Goal: Task Accomplishment & Management: Manage account settings

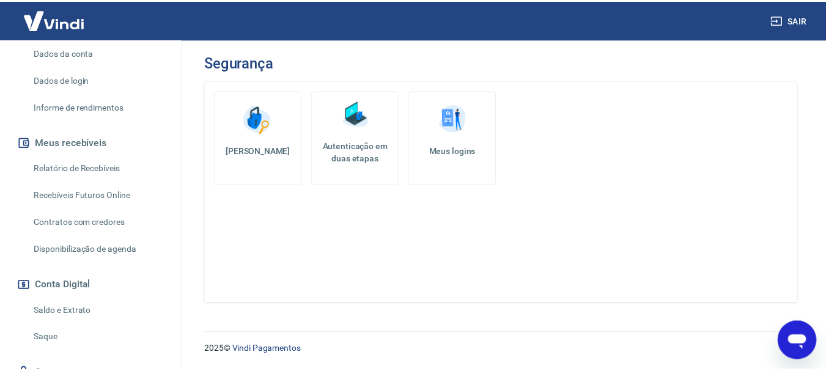
scroll to position [86, 0]
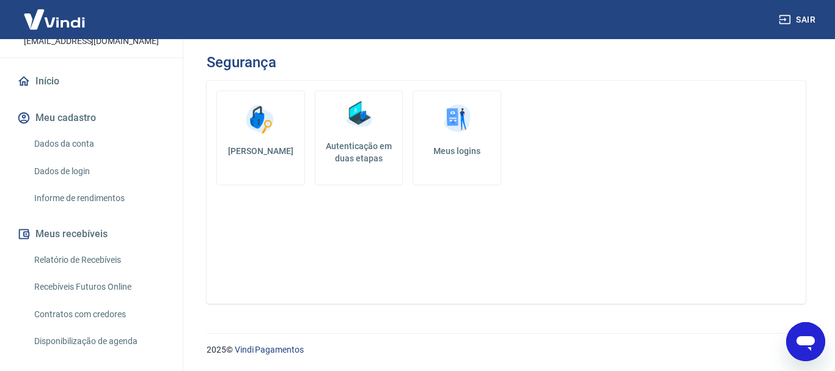
click at [53, 156] on link "Dados da conta" at bounding box center [98, 143] width 139 height 25
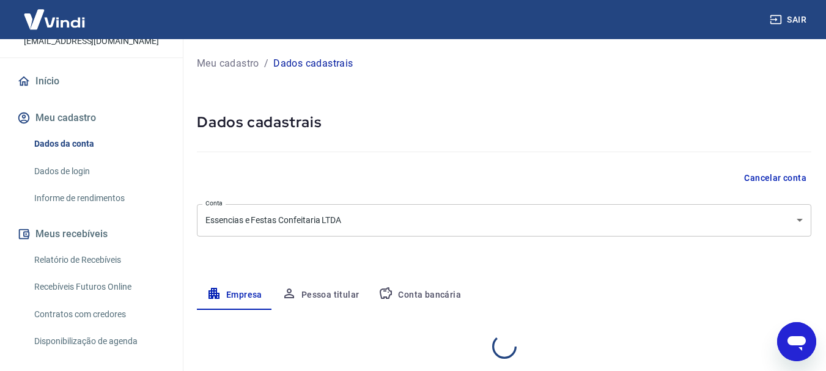
select select "PI"
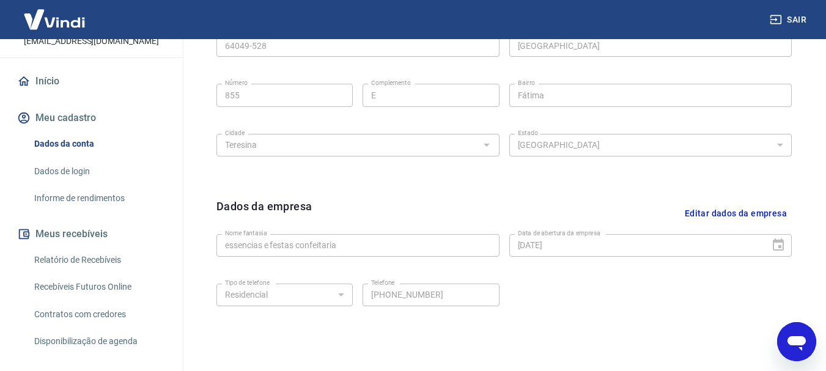
scroll to position [510, 0]
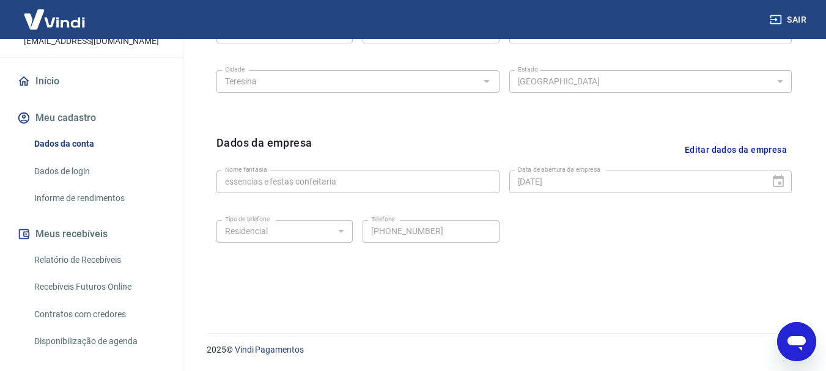
click at [697, 150] on button "Editar dados da empresa" at bounding box center [736, 149] width 112 height 31
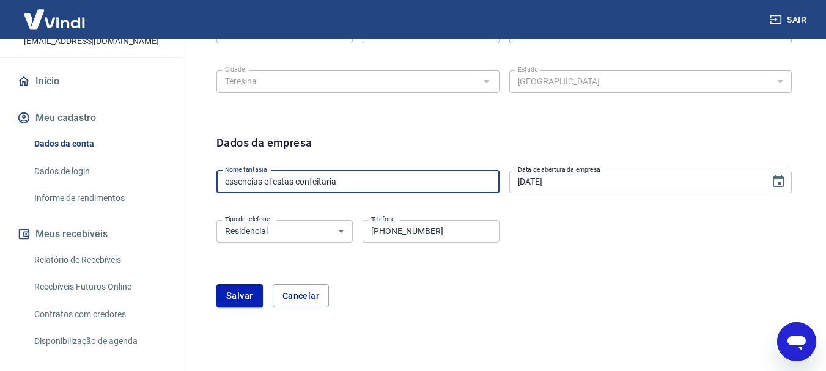
click at [376, 190] on input "essencias e festas confeitaria" at bounding box center [357, 182] width 283 height 23
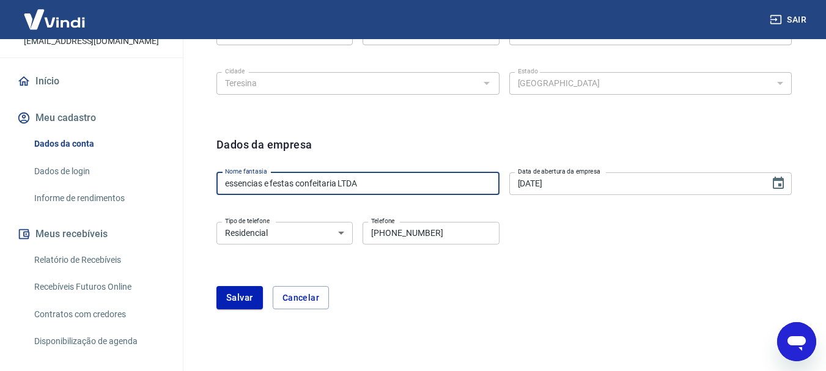
scroll to position [548, 0]
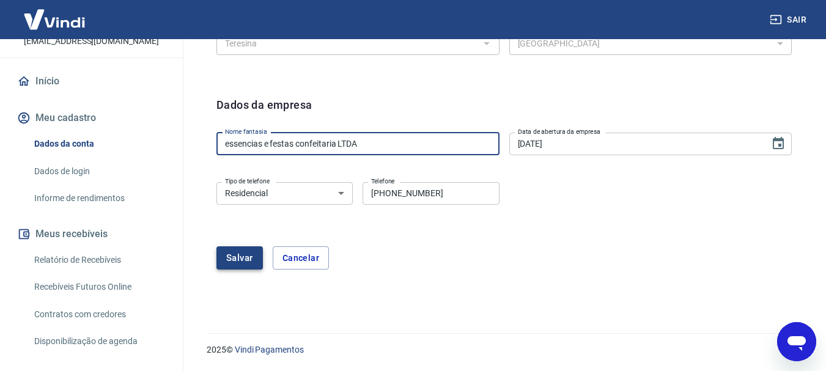
type input "essencias e festas confeitaria LTDA"
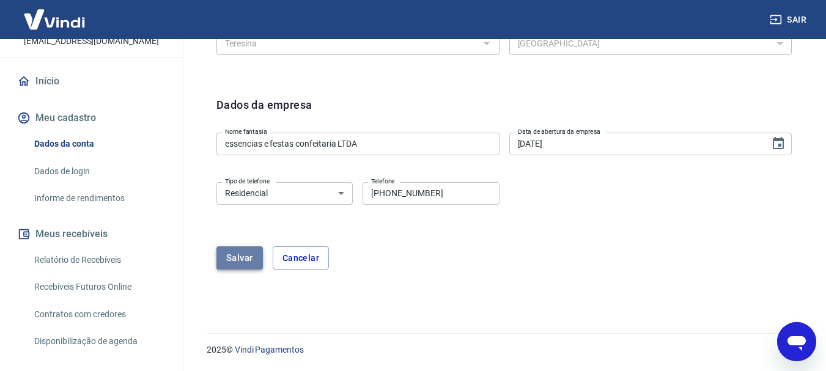
click at [246, 253] on button "Salvar" at bounding box center [239, 257] width 46 height 23
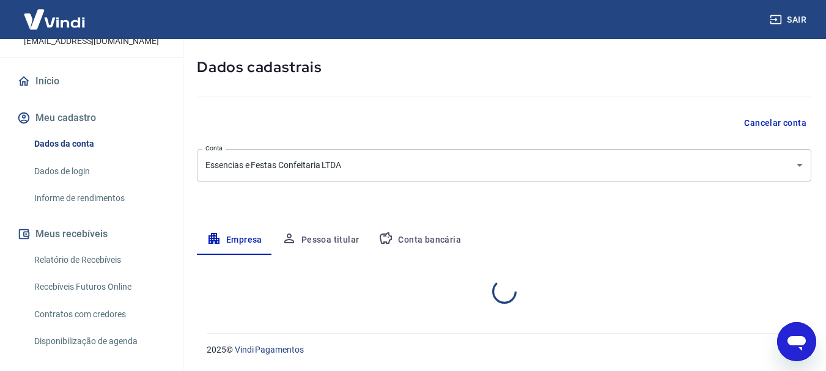
select select "PI"
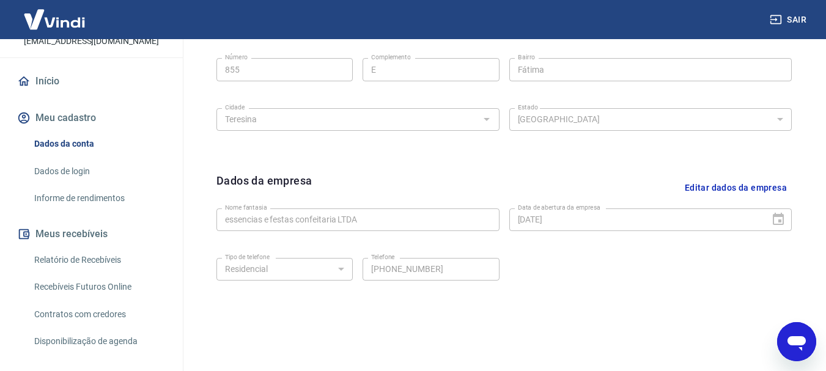
scroll to position [502, 0]
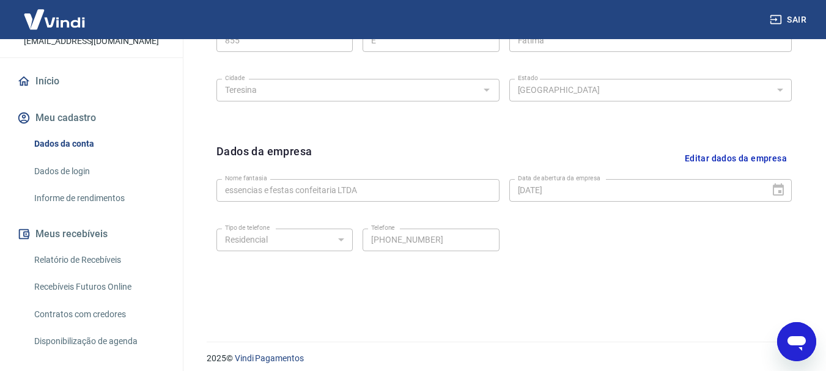
click at [679, 268] on div "Tipo de telefone Residencial Comercial Tipo de telefone Telefone [PHONE_NUMBER]…" at bounding box center [503, 249] width 575 height 50
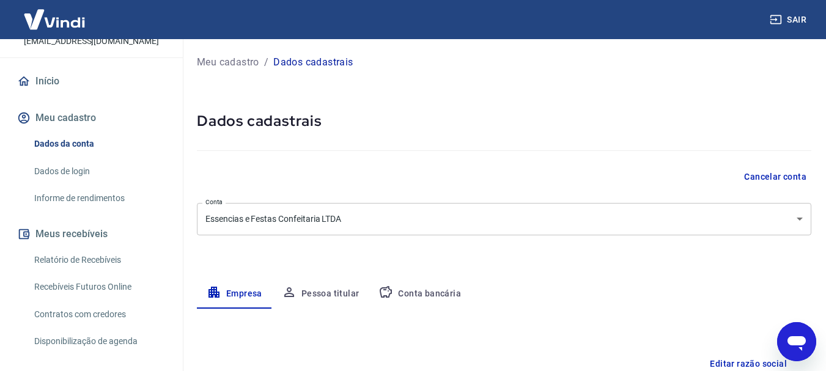
scroll to position [0, 0]
